Goal: Task Accomplishment & Management: Use online tool/utility

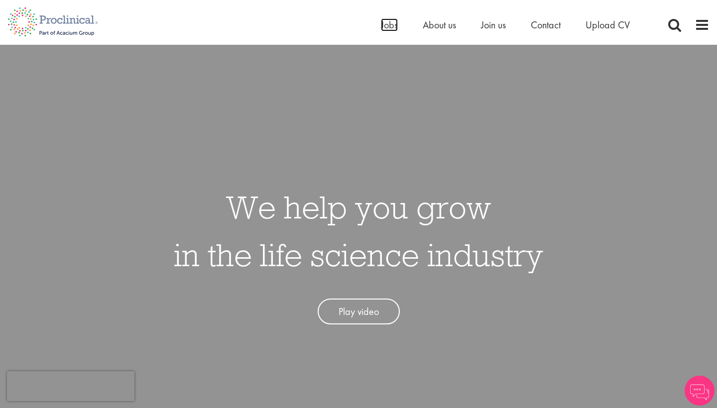
click at [391, 21] on span "Jobs" at bounding box center [389, 24] width 17 height 13
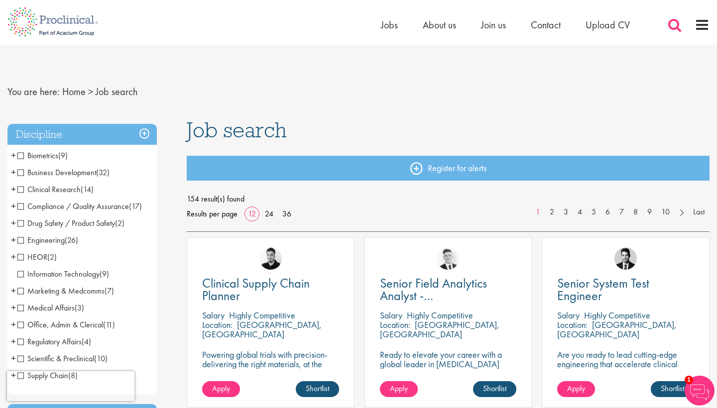
click at [680, 31] on span at bounding box center [674, 24] width 15 height 15
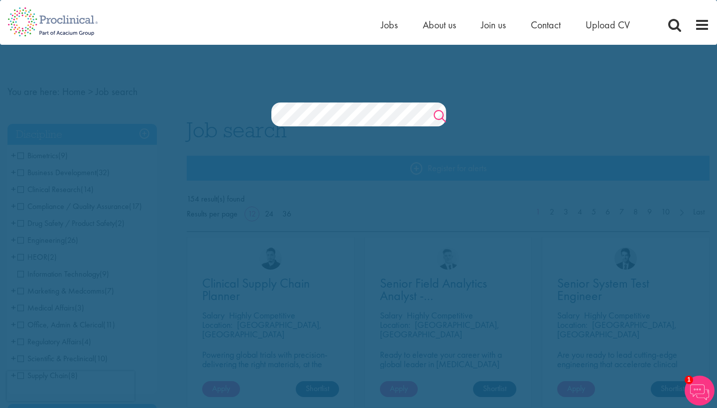
click at [434, 119] on link "Search" at bounding box center [440, 118] width 12 height 20
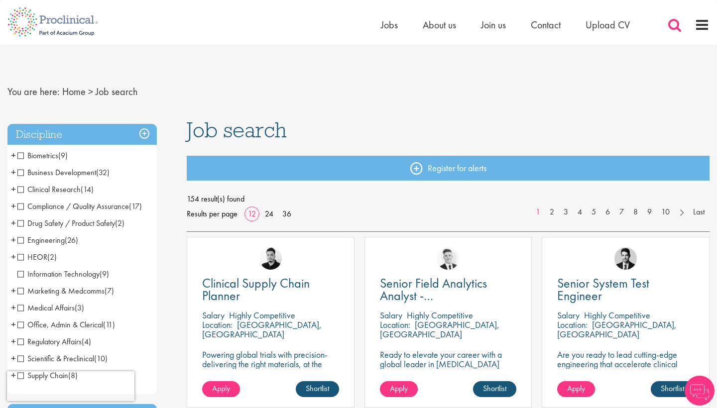
click at [671, 25] on span at bounding box center [674, 24] width 15 height 15
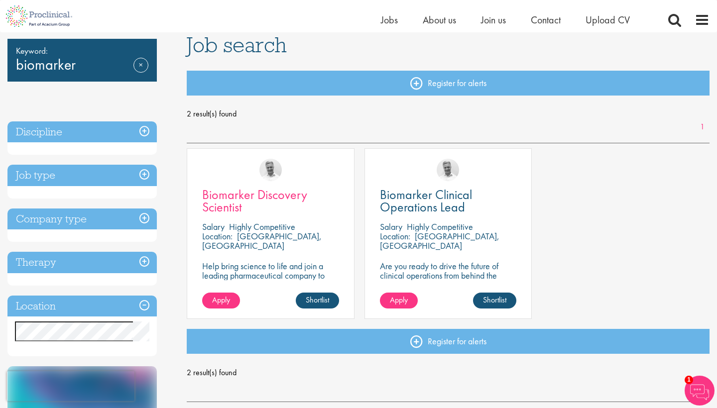
click at [248, 198] on span "Biomarker Discovery Scientist" at bounding box center [254, 200] width 105 height 29
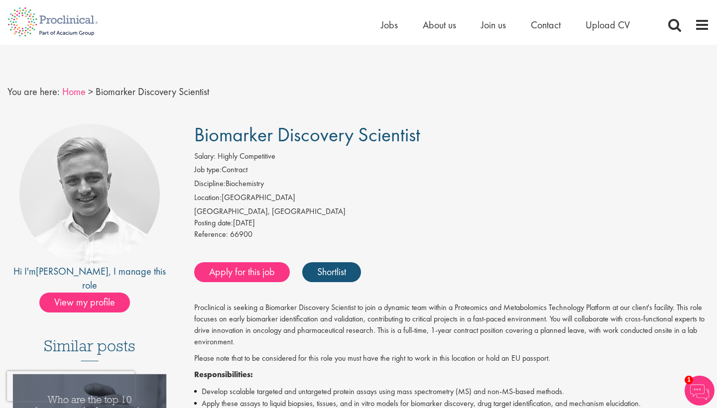
click at [71, 95] on link "Home" at bounding box center [73, 91] width 23 height 13
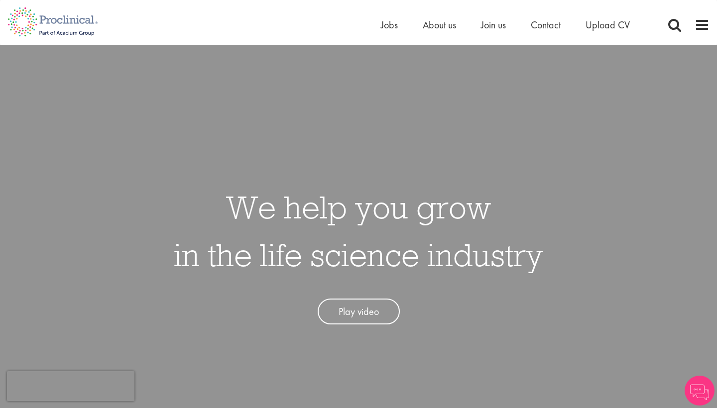
click at [371, 310] on link "Play video" at bounding box center [359, 312] width 82 height 26
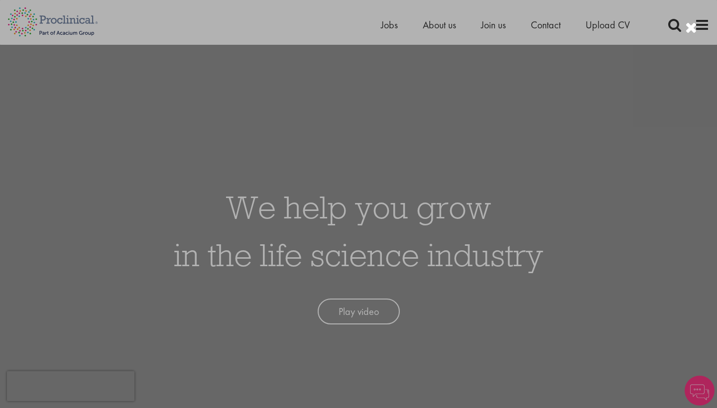
click at [605, 252] on div at bounding box center [358, 204] width 717 height 408
click at [389, 21] on div at bounding box center [358, 204] width 717 height 408
click at [387, 28] on div at bounding box center [358, 204] width 717 height 408
click at [383, 23] on div at bounding box center [358, 204] width 717 height 408
click at [395, 26] on div at bounding box center [358, 204] width 717 height 408
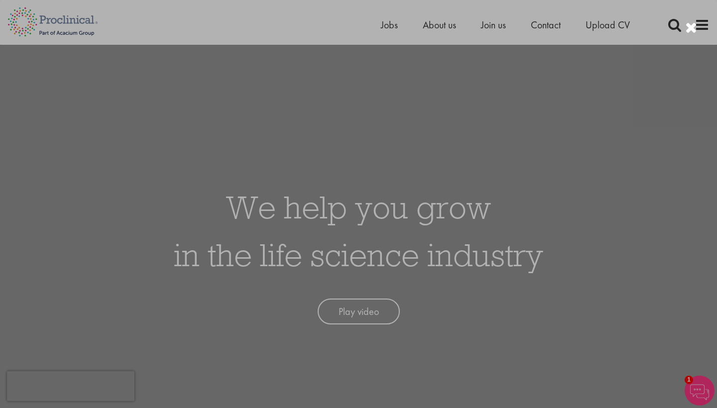
click at [484, 25] on div at bounding box center [358, 204] width 717 height 408
click at [689, 25] on div at bounding box center [691, 28] width 12 height 16
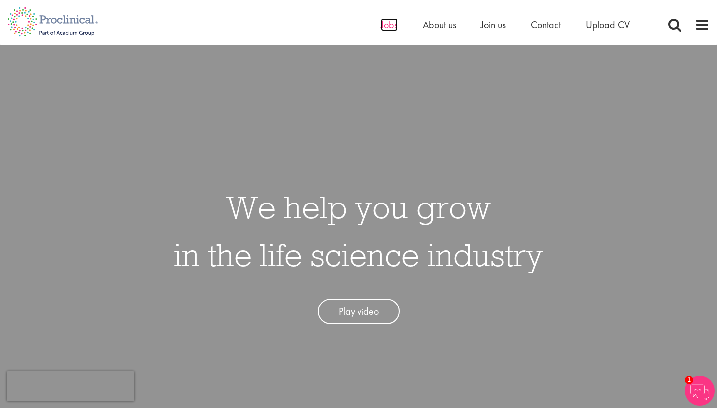
click at [393, 27] on span "Jobs" at bounding box center [389, 24] width 17 height 13
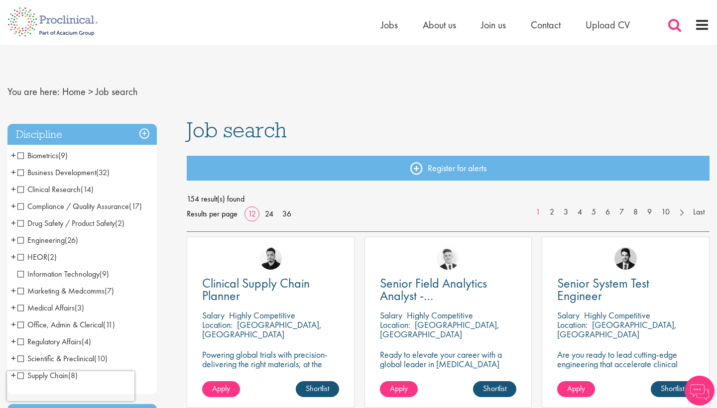
click at [670, 32] on span at bounding box center [674, 24] width 15 height 15
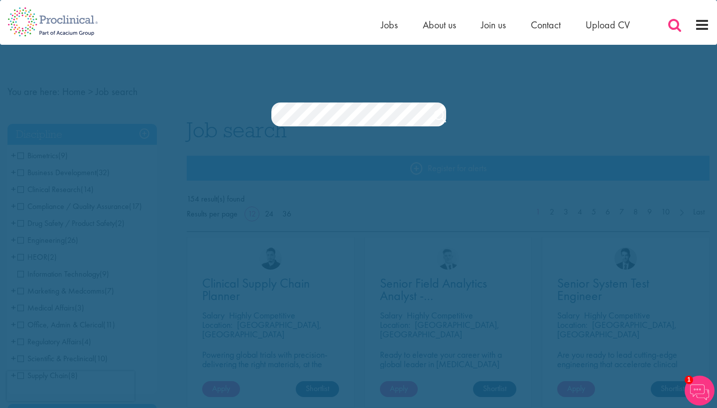
click at [674, 19] on span at bounding box center [674, 24] width 15 height 15
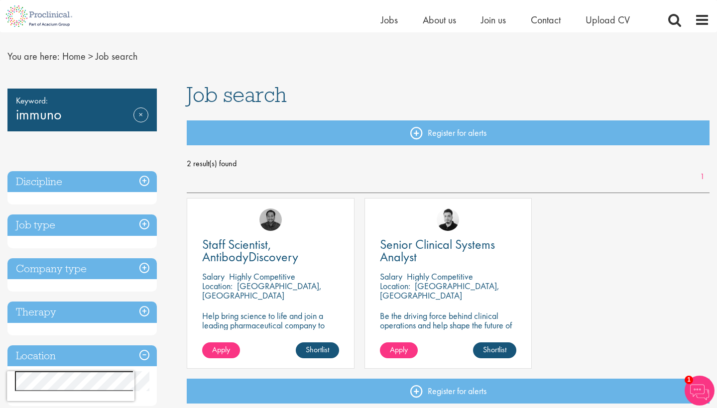
scroll to position [20, 0]
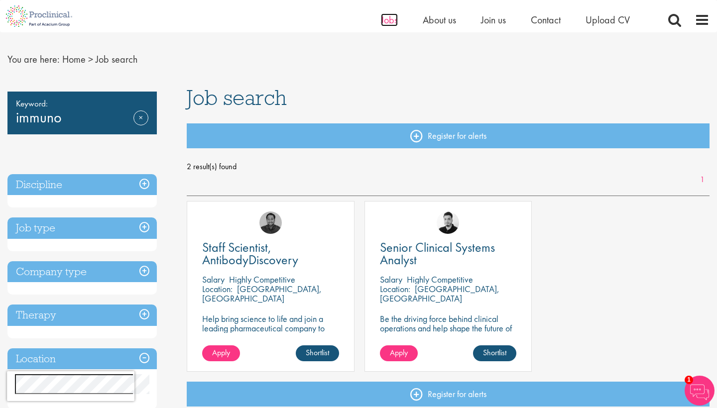
click at [394, 20] on span "Jobs" at bounding box center [389, 19] width 17 height 13
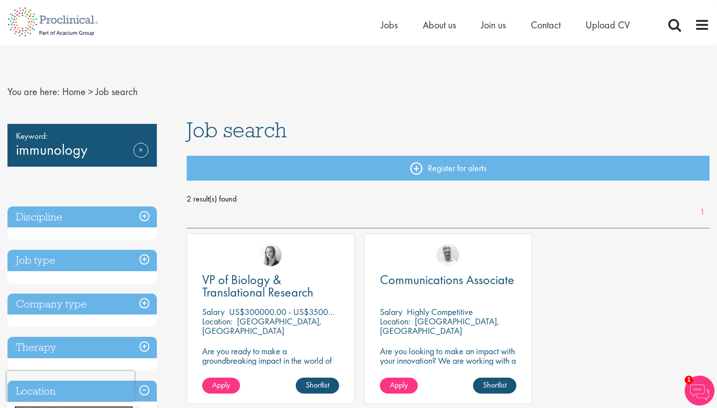
click at [390, 37] on div "Home Jobs About us Join us Contact Upload CV" at bounding box center [518, 27] width 274 height 20
click at [385, 25] on span "Jobs" at bounding box center [389, 24] width 17 height 13
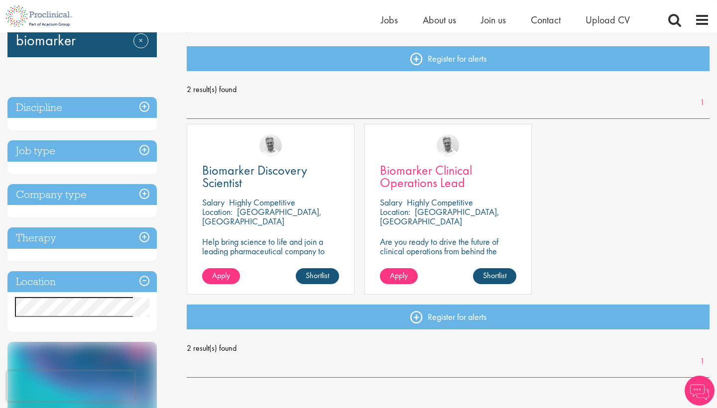
click at [434, 169] on span "Biomarker Clinical Operations Lead" at bounding box center [426, 176] width 92 height 29
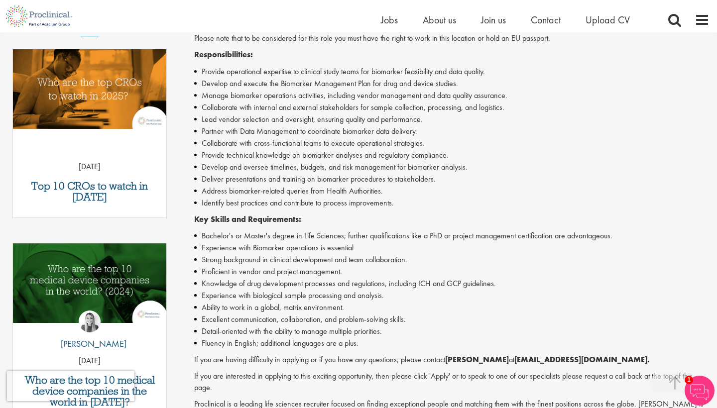
scroll to position [312, 0]
